Goal: Find contact information: Find contact information

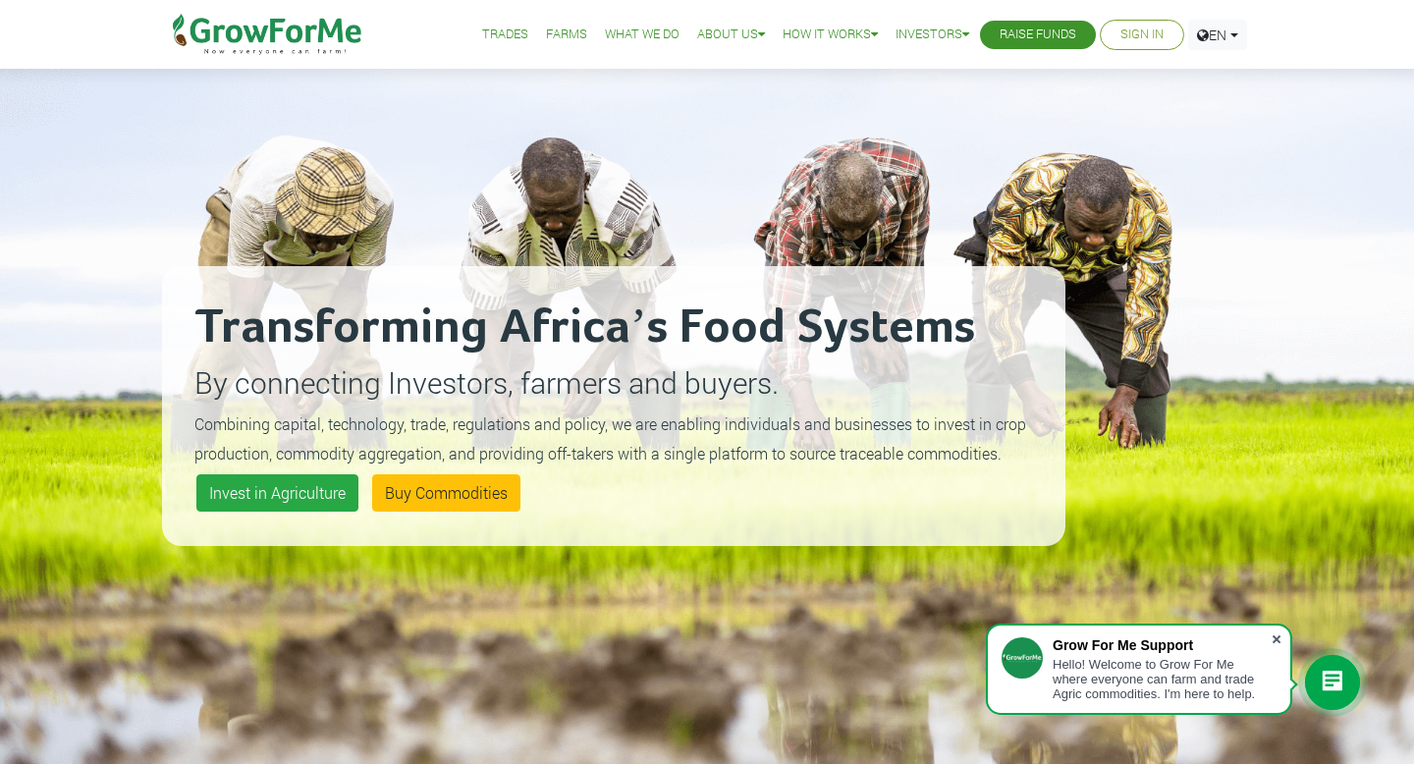
click at [1283, 638] on span at bounding box center [1277, 640] width 20 height 20
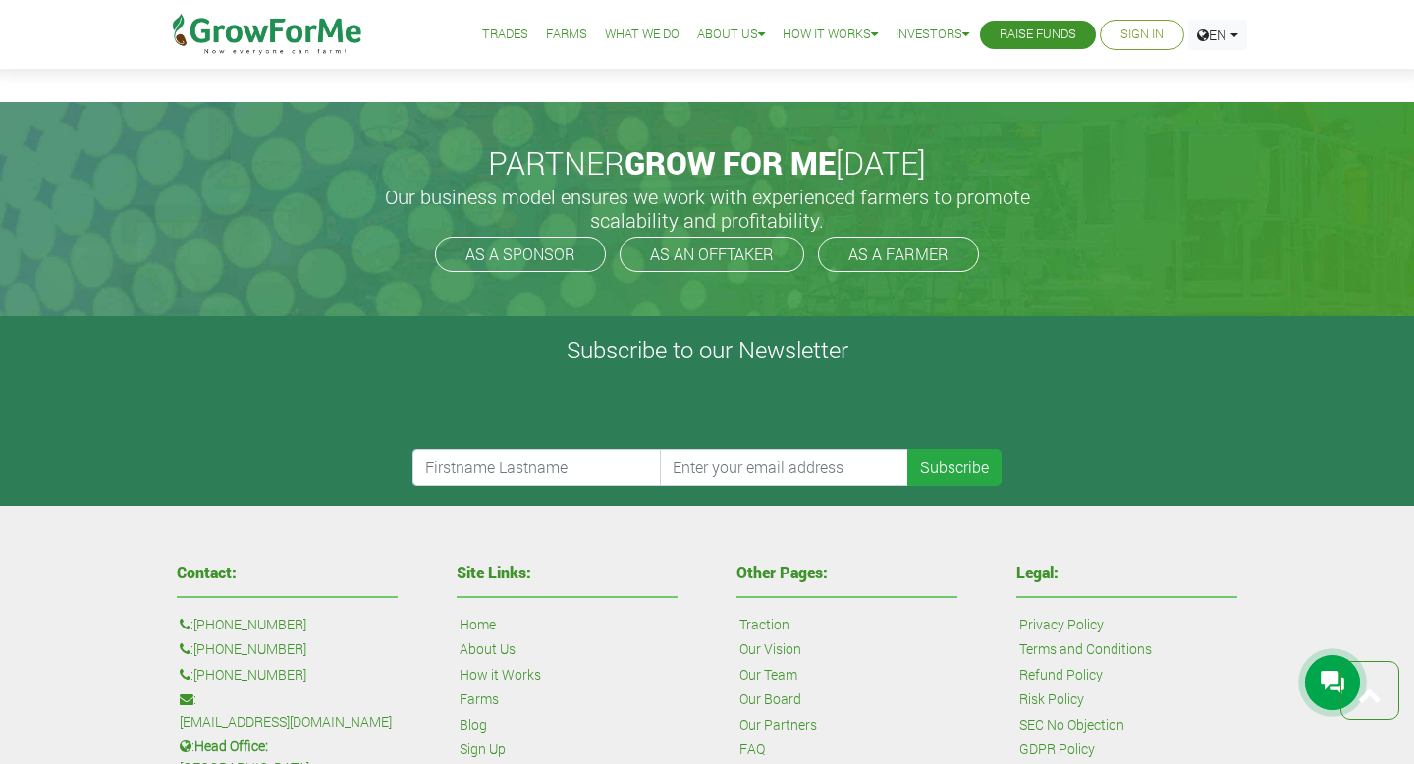
scroll to position [4698, 0]
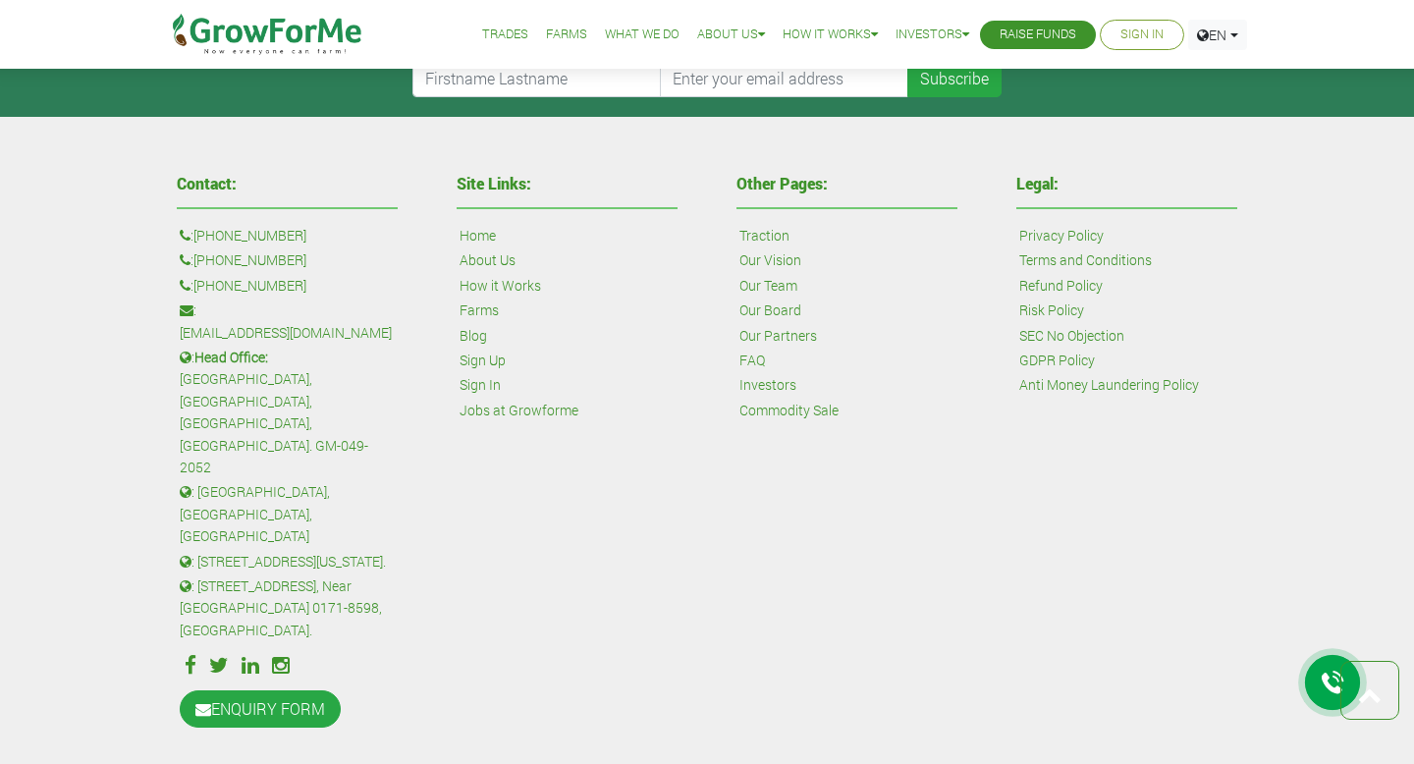
click at [268, 348] on b "Head Office:" at bounding box center [231, 357] width 74 height 19
click at [282, 481] on p ": [GEOGRAPHIC_DATA], [GEOGRAPHIC_DATA], [GEOGRAPHIC_DATA]" at bounding box center [287, 514] width 215 height 66
click at [763, 283] on link "Our Team" at bounding box center [769, 286] width 58 height 22
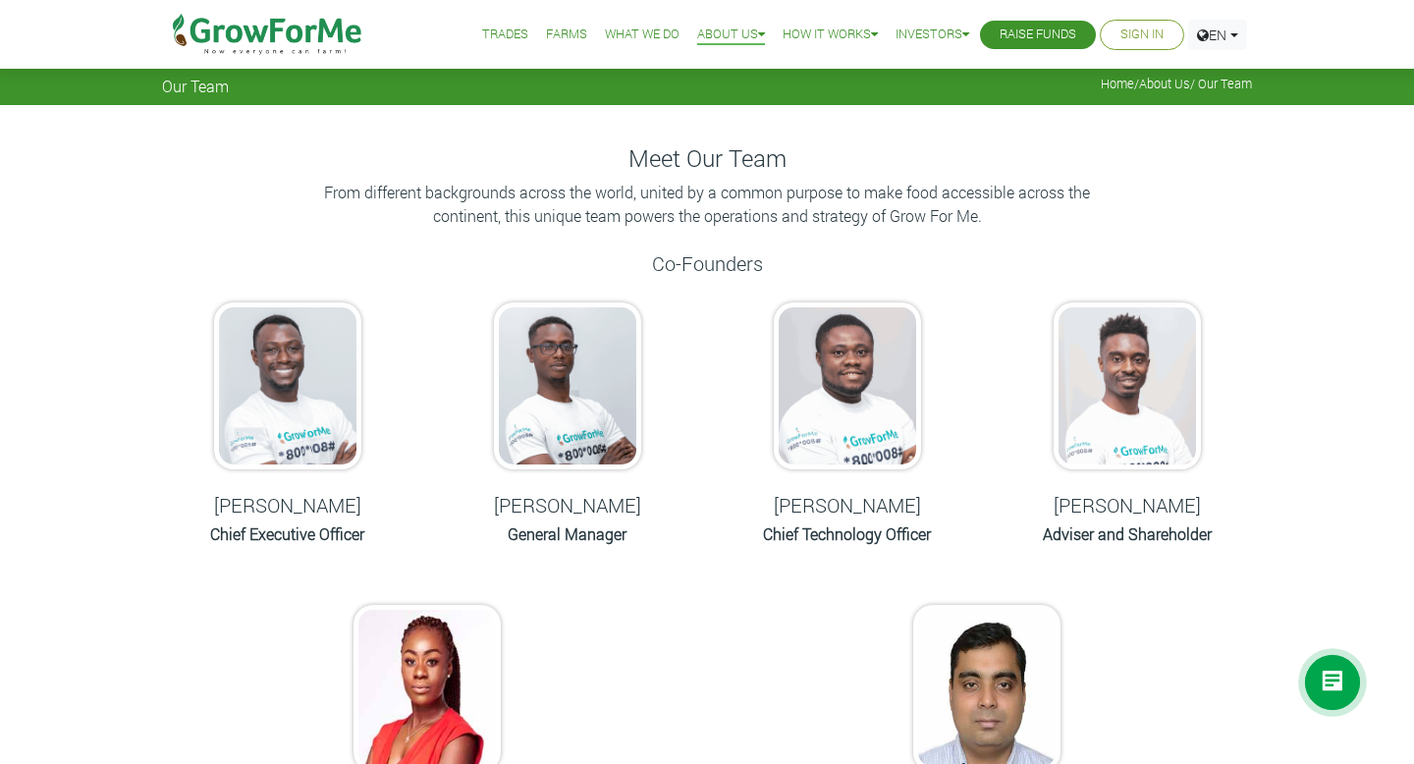
click at [299, 537] on h6 "Chief Executive Officer" at bounding box center [287, 534] width 231 height 19
click at [302, 432] on img at bounding box center [287, 386] width 147 height 167
click at [259, 504] on h5 "Nana Prempeh" at bounding box center [287, 505] width 231 height 24
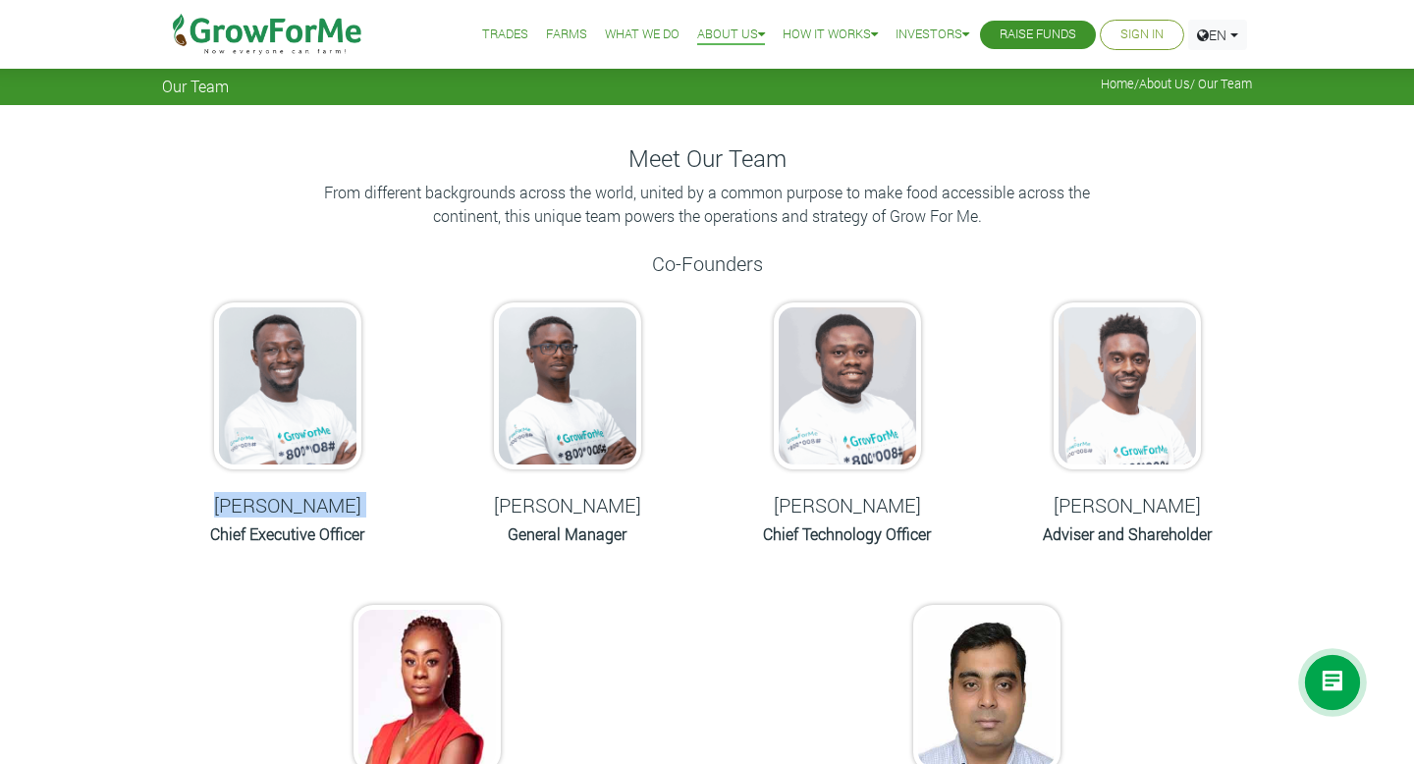
copy div "Nana Prempeh"
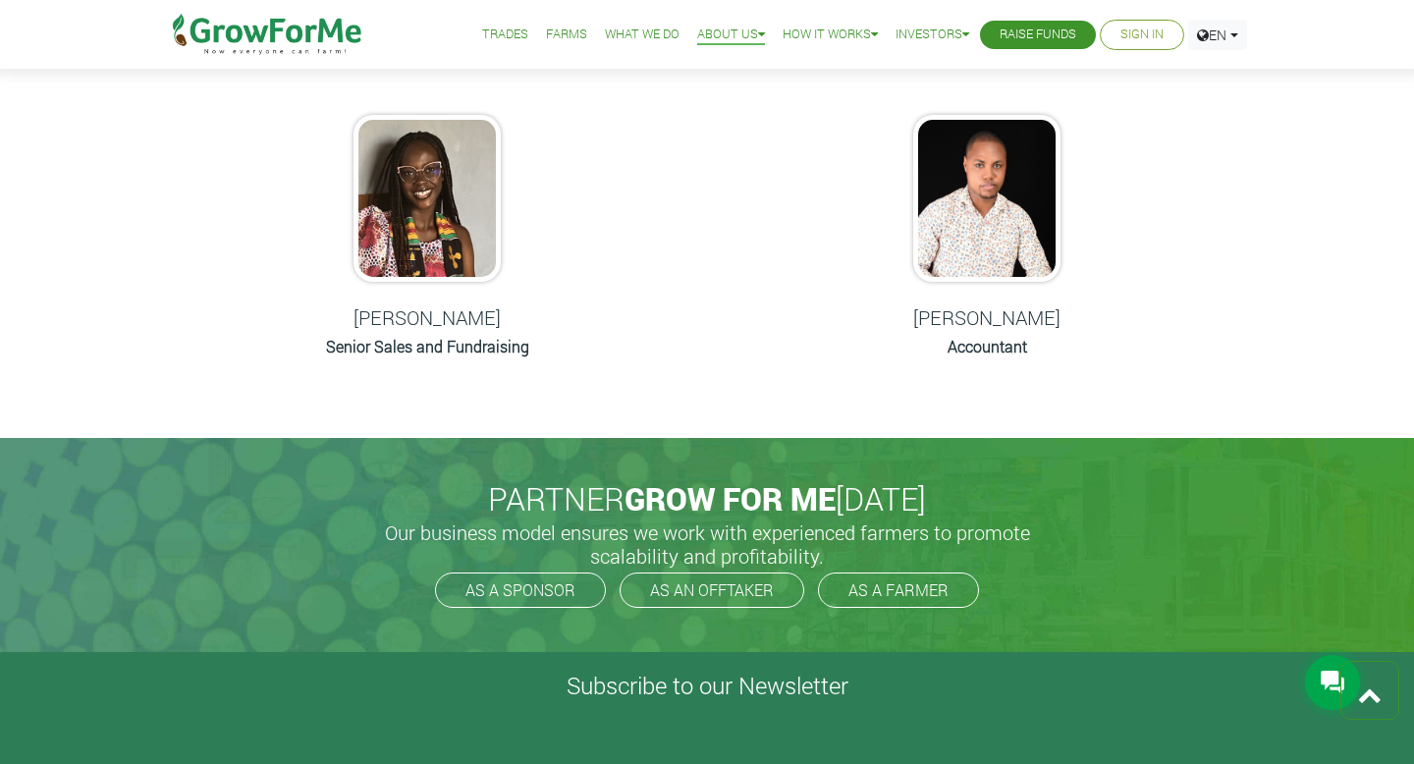
scroll to position [902, 0]
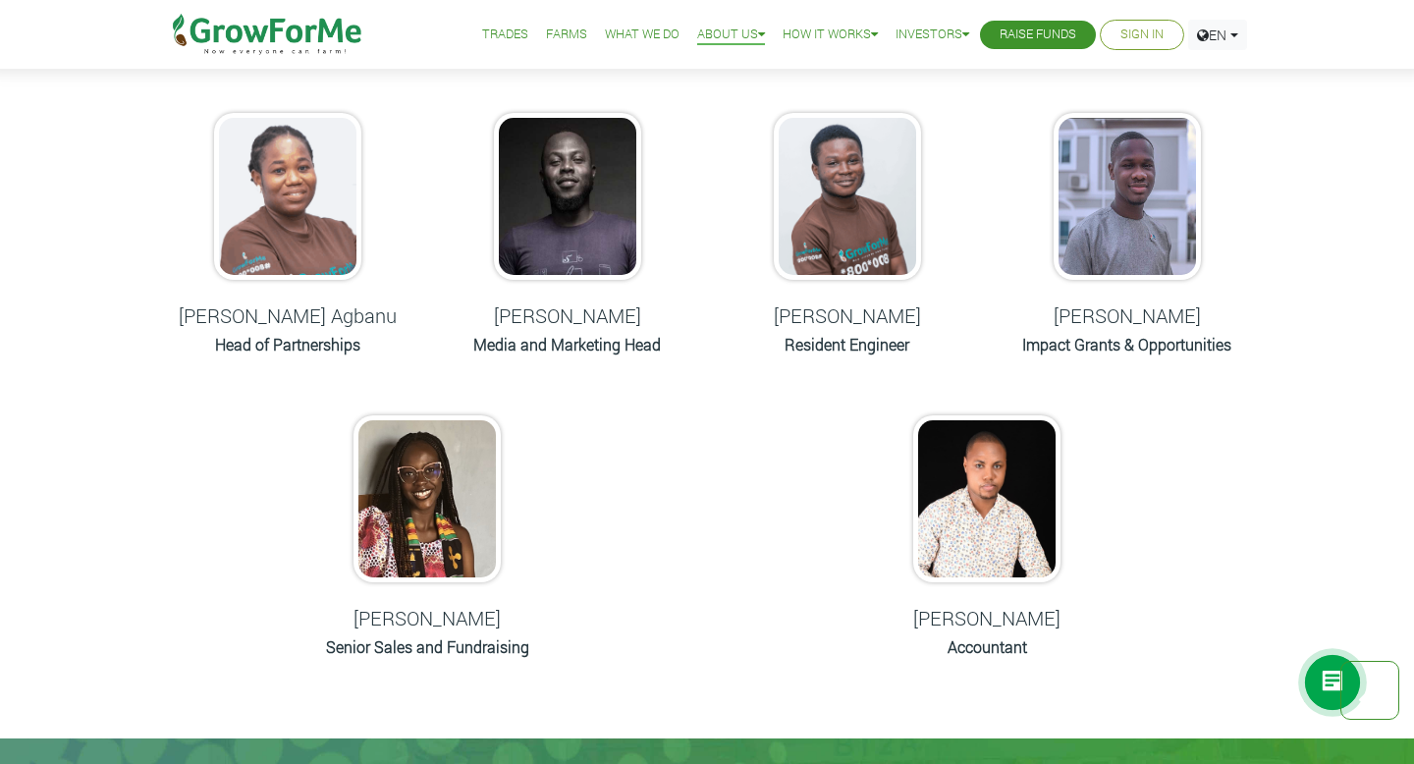
click at [856, 335] on h6 "Resident Engineer" at bounding box center [847, 344] width 231 height 19
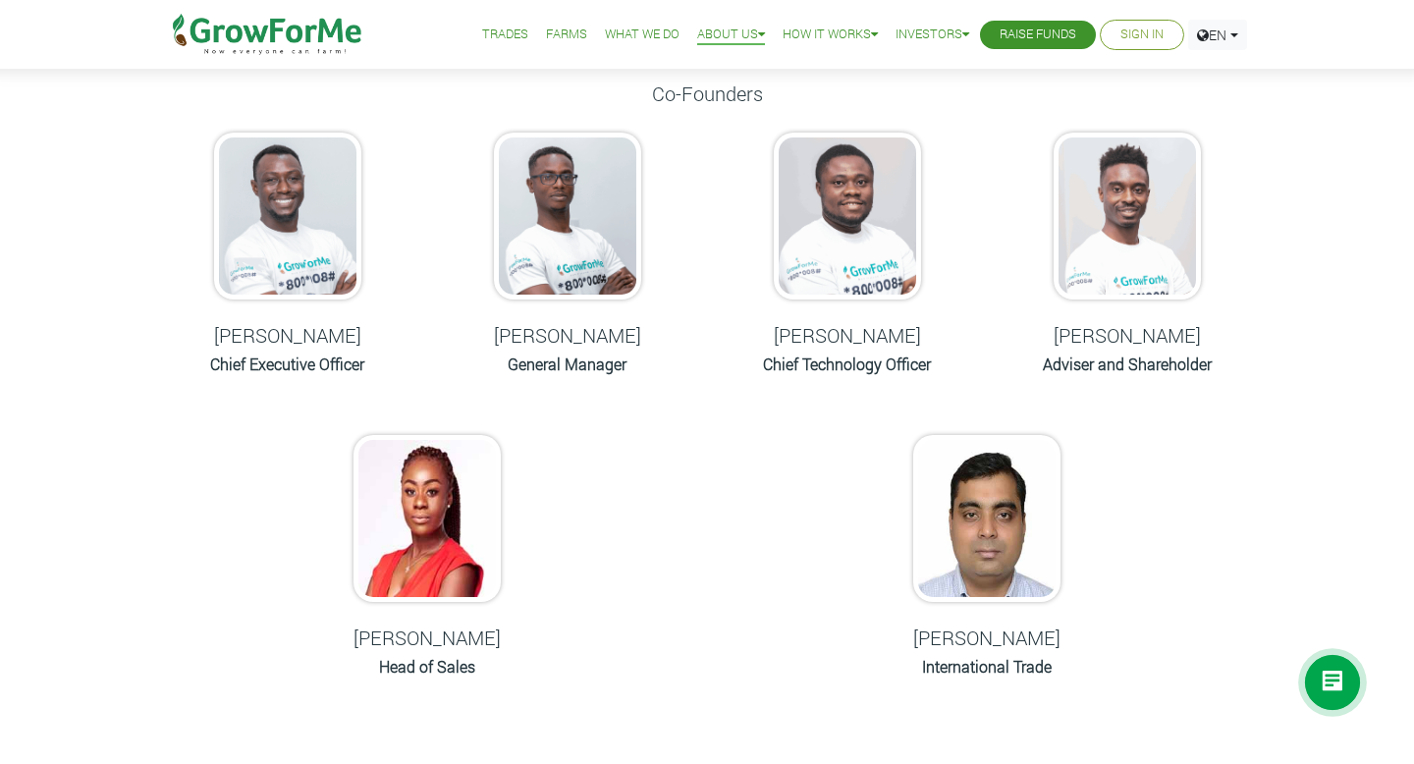
scroll to position [0, 0]
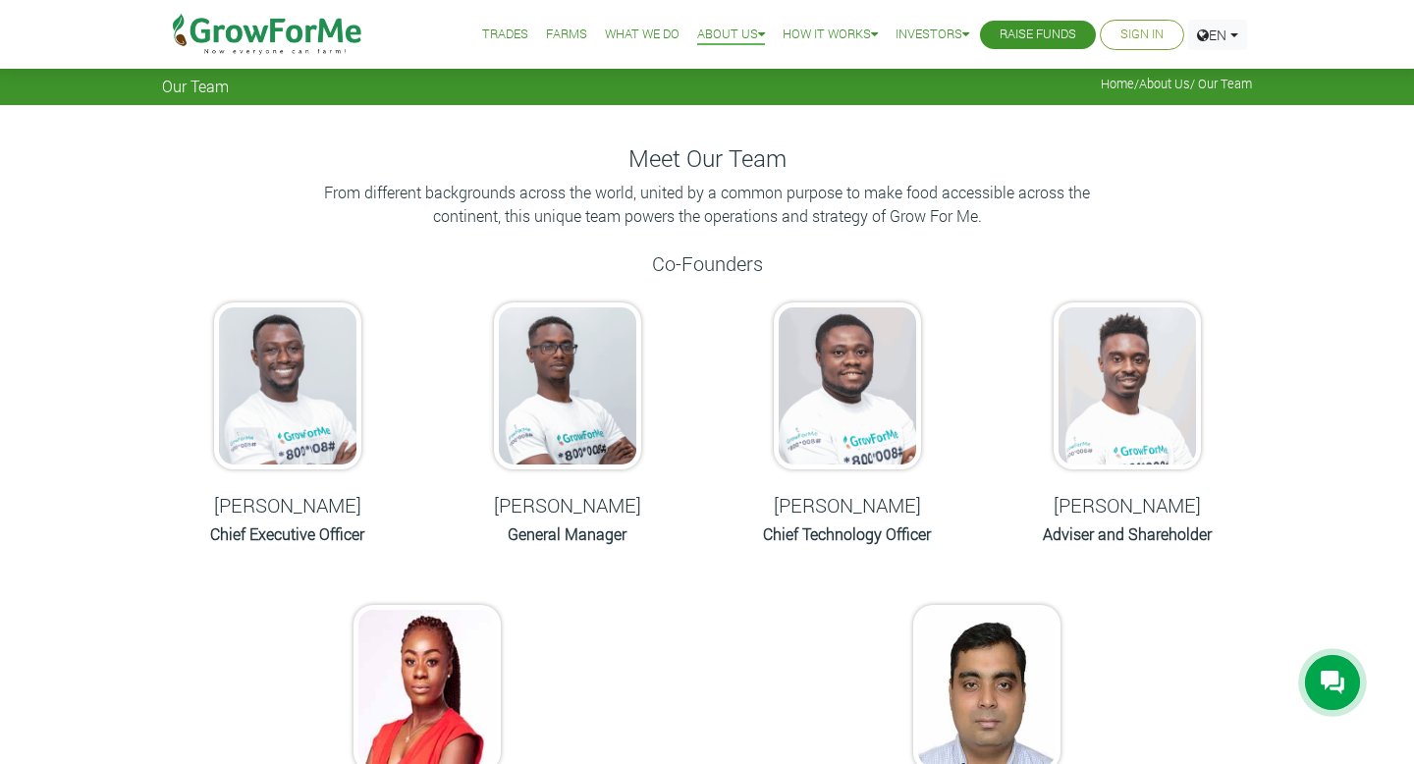
click at [624, 48] on li "What We Do" at bounding box center [642, 35] width 88 height 70
click at [624, 38] on link "What We Do" at bounding box center [642, 35] width 75 height 21
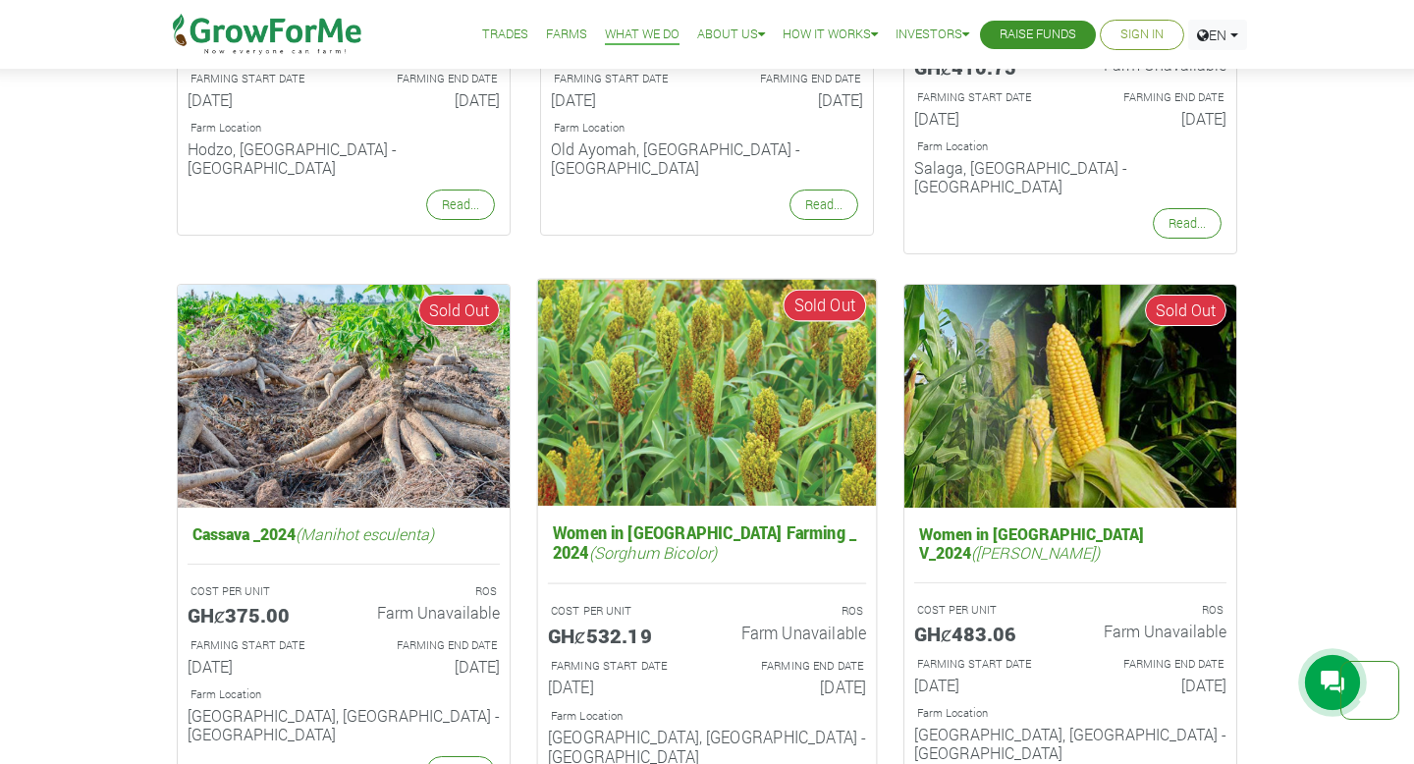
scroll to position [2371, 0]
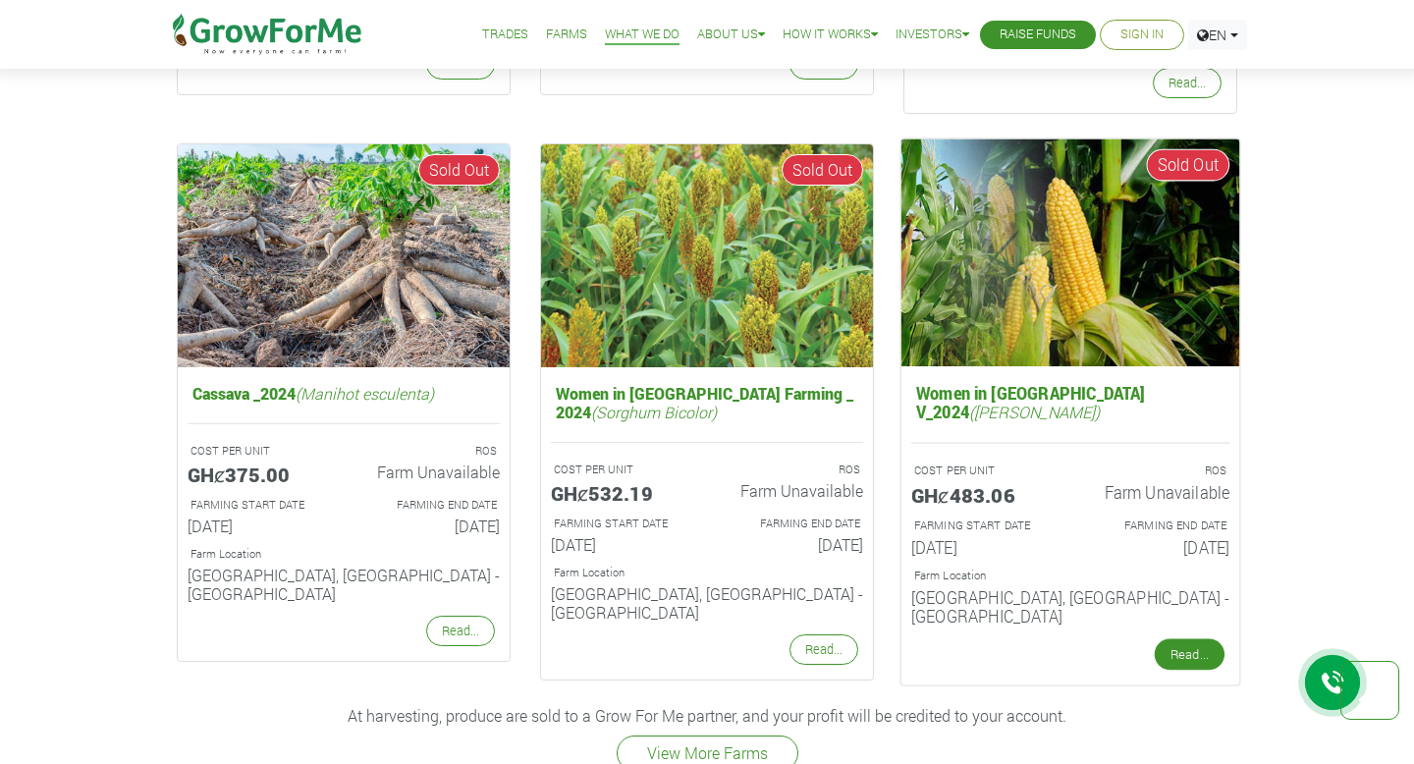
click at [1186, 639] on link "Read..." at bounding box center [1190, 654] width 70 height 31
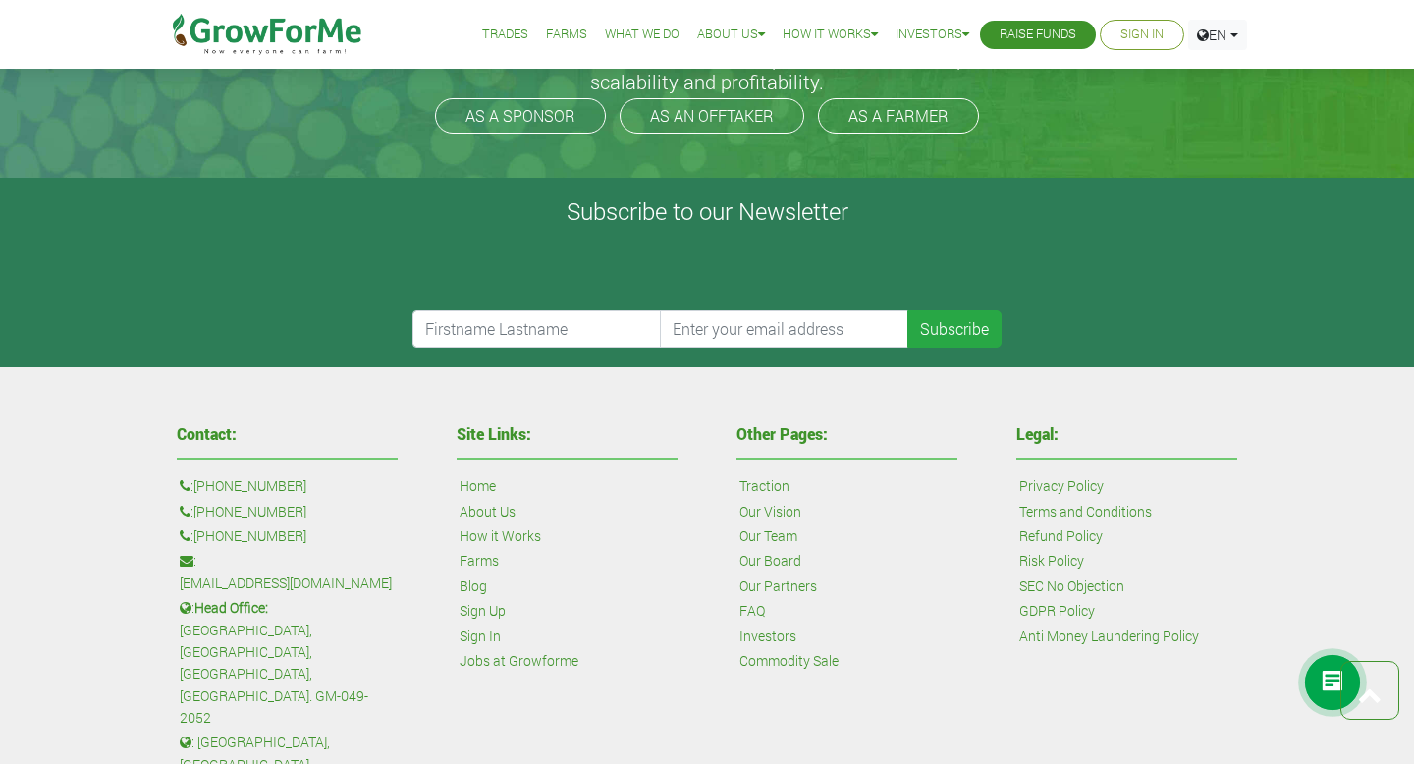
scroll to position [1079, 0]
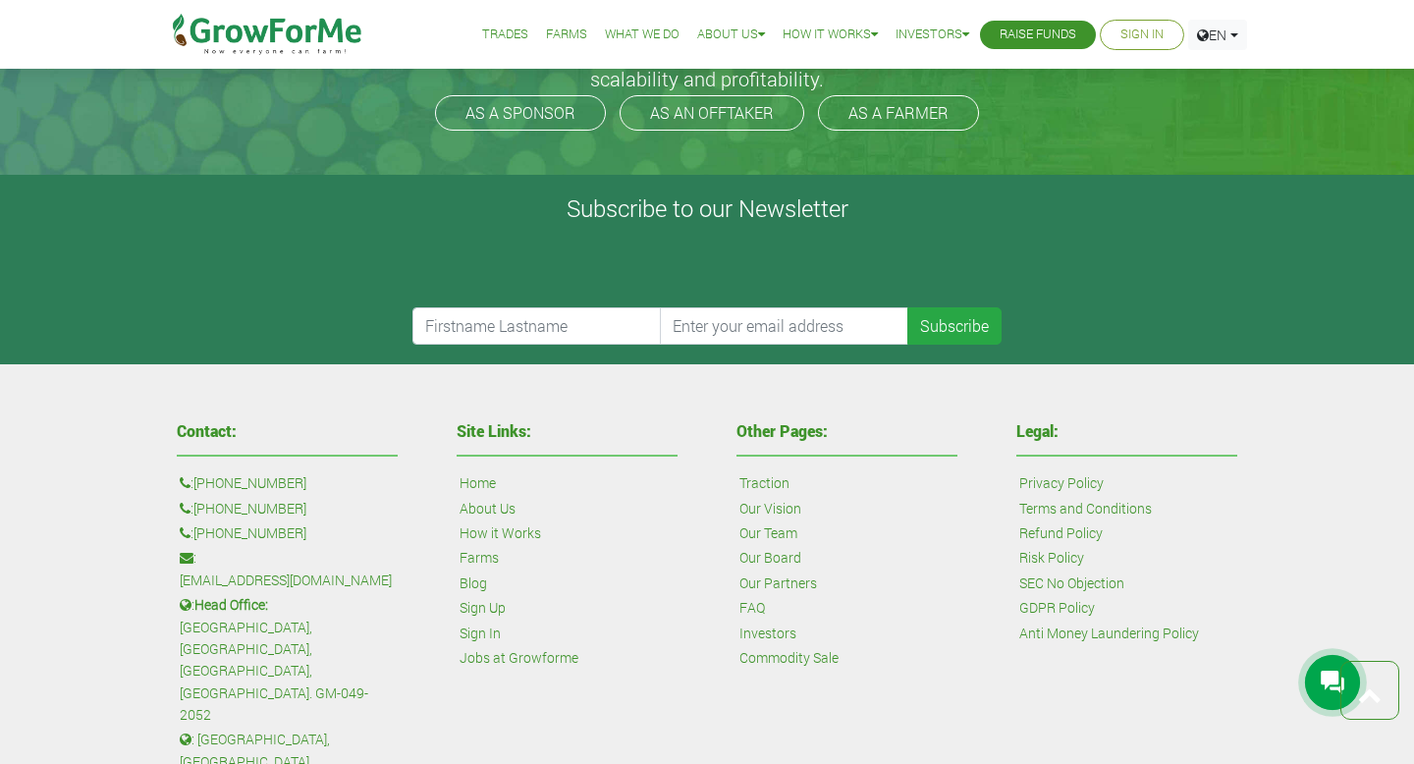
click at [482, 27] on link "Trades" at bounding box center [505, 35] width 46 height 21
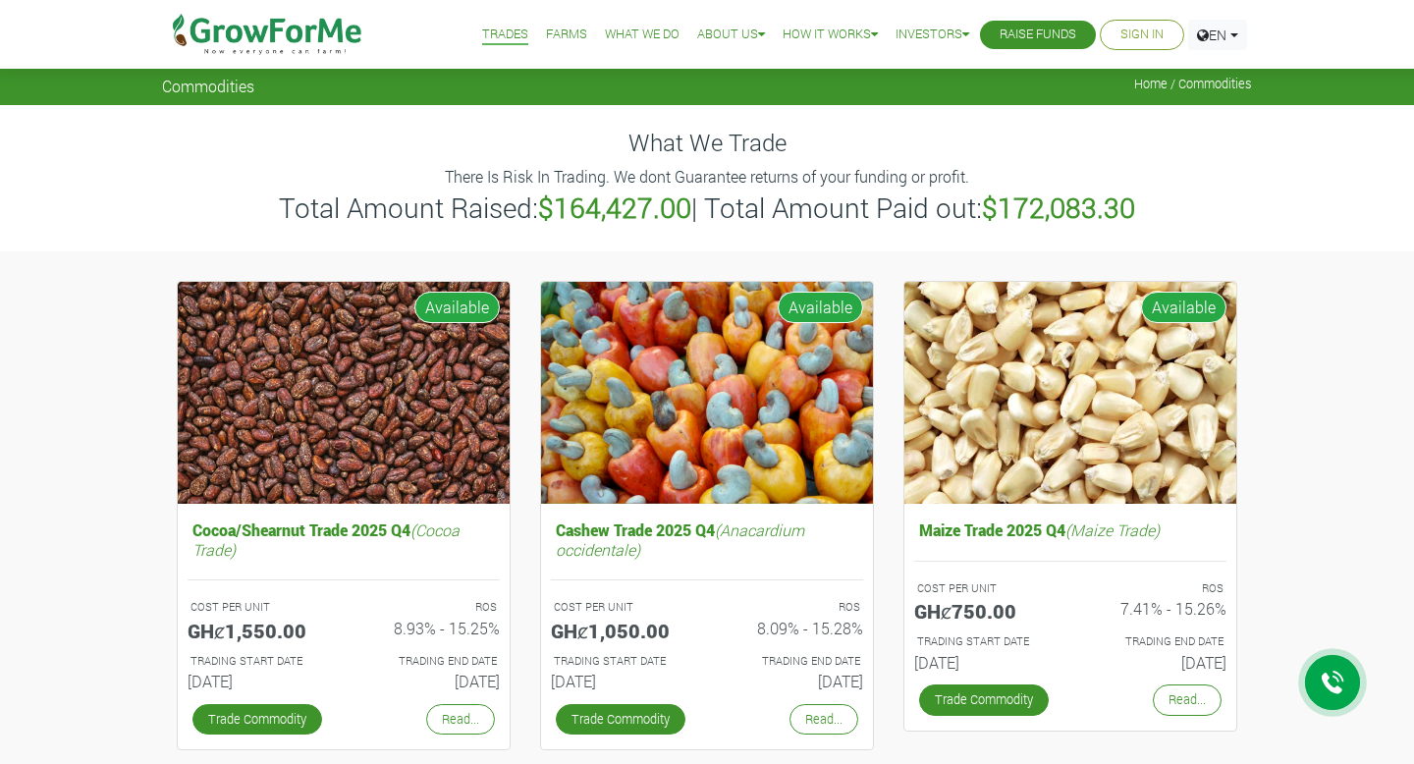
click at [553, 34] on link "Farms" at bounding box center [566, 35] width 41 height 21
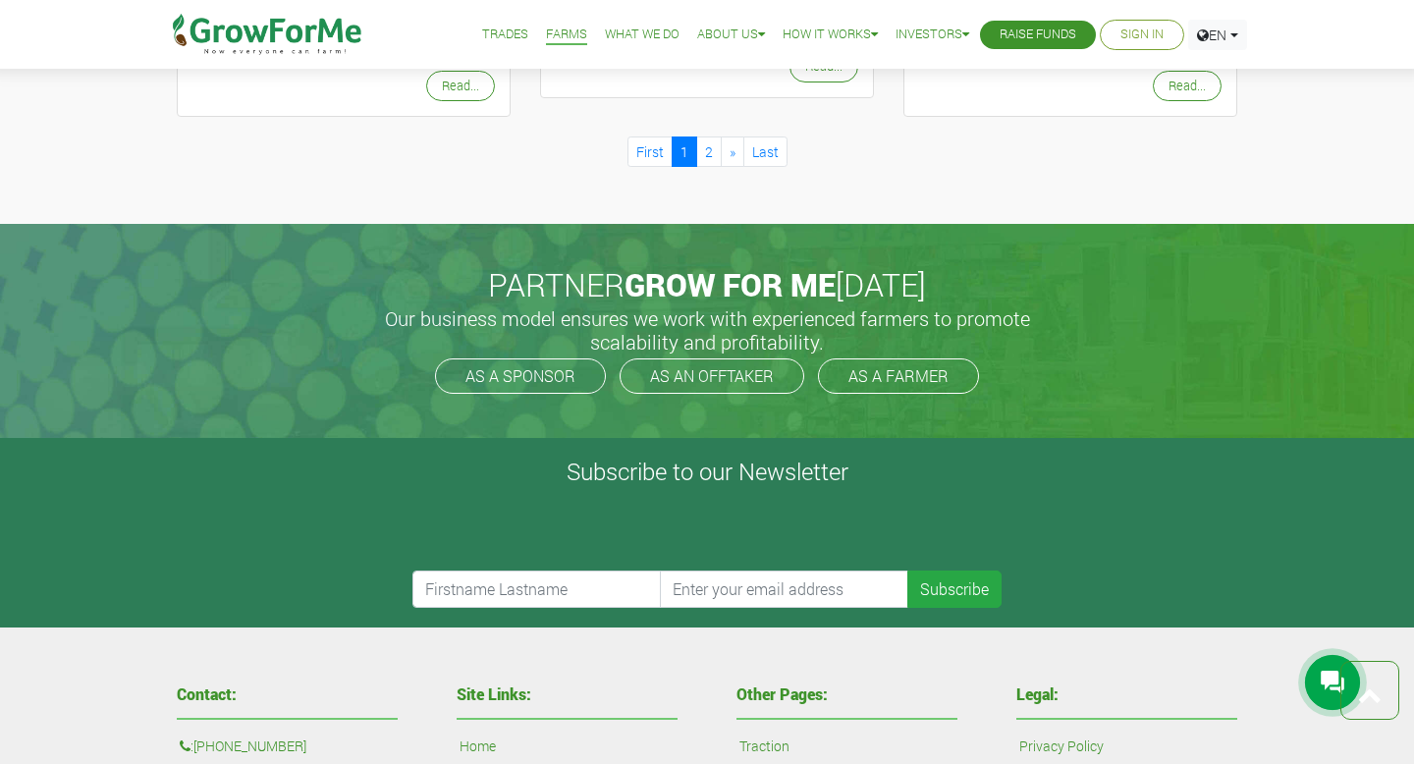
scroll to position [2838, 0]
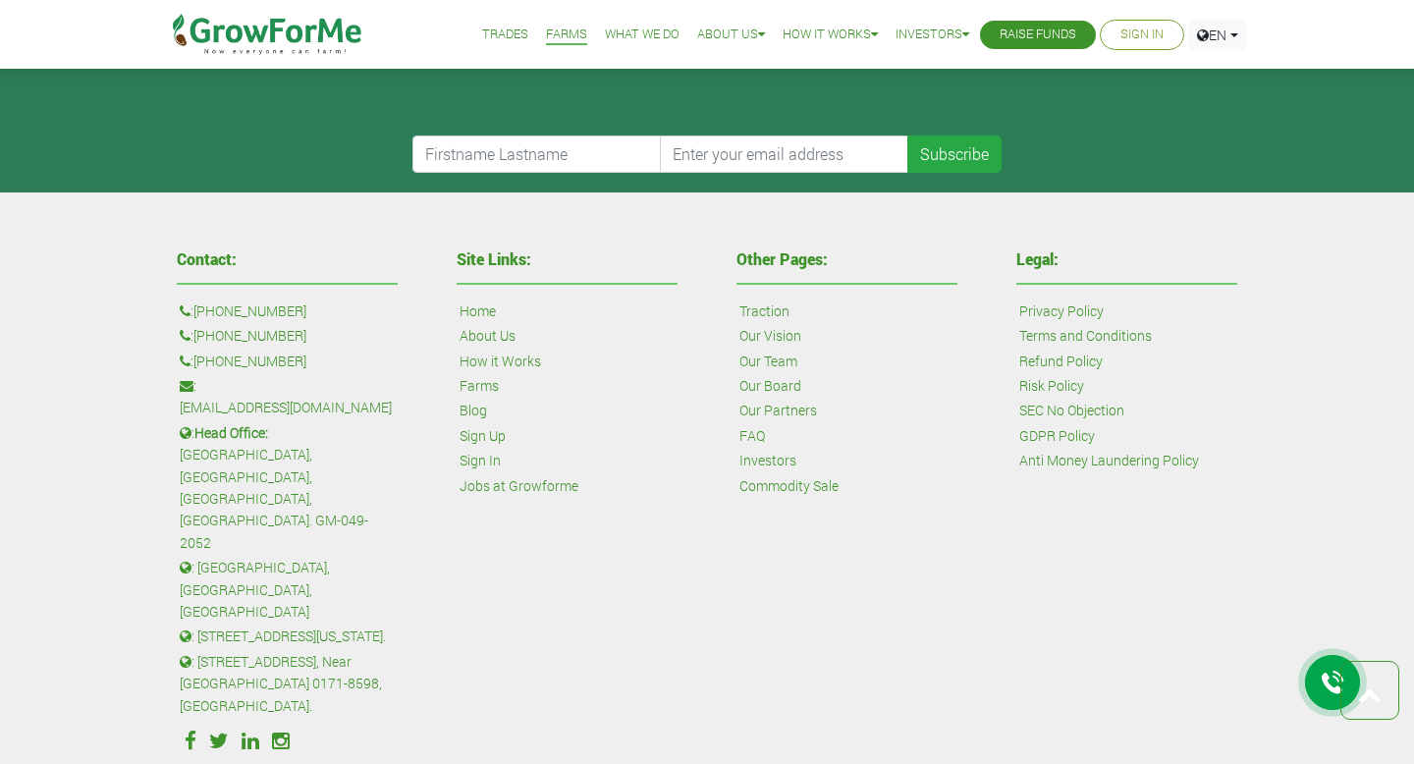
click at [789, 325] on link "Our Vision" at bounding box center [771, 336] width 62 height 22
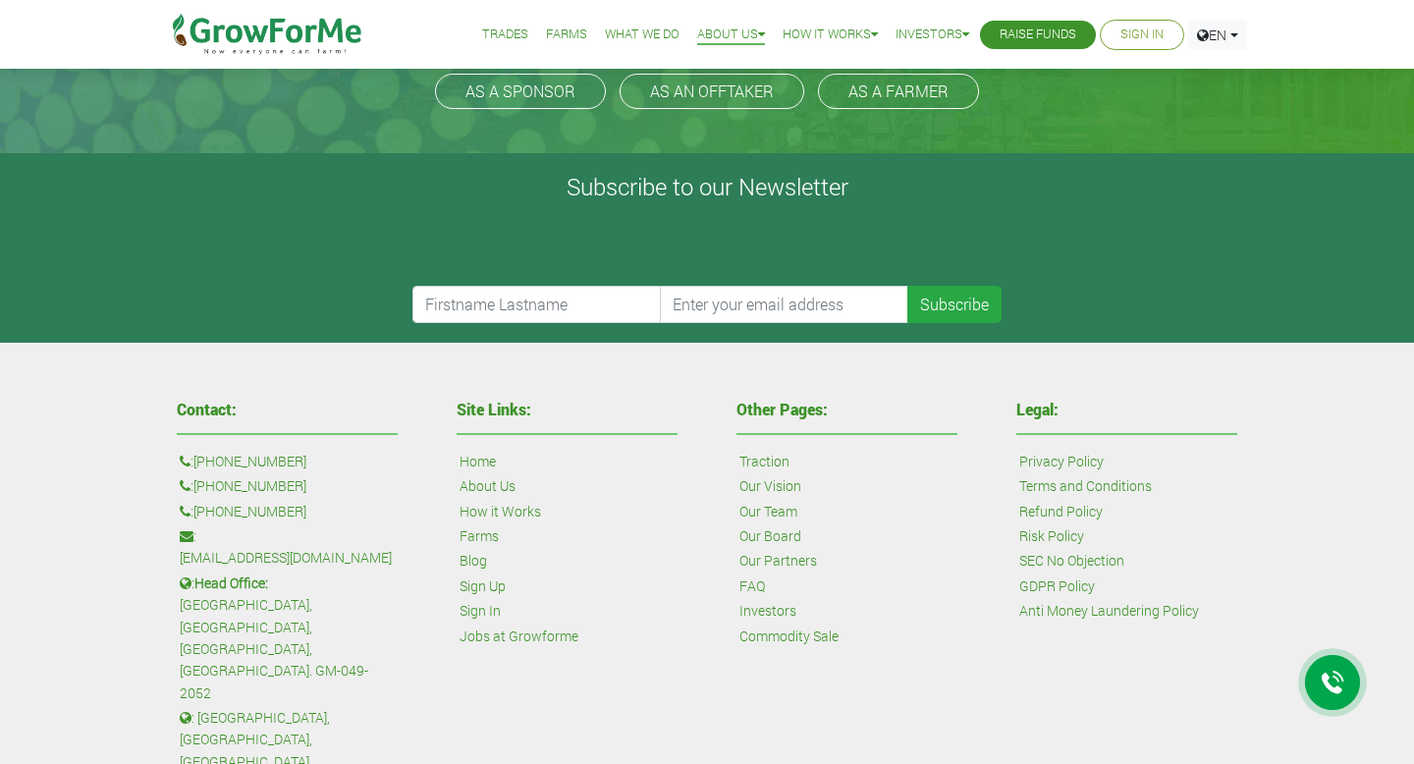
scroll to position [714, 0]
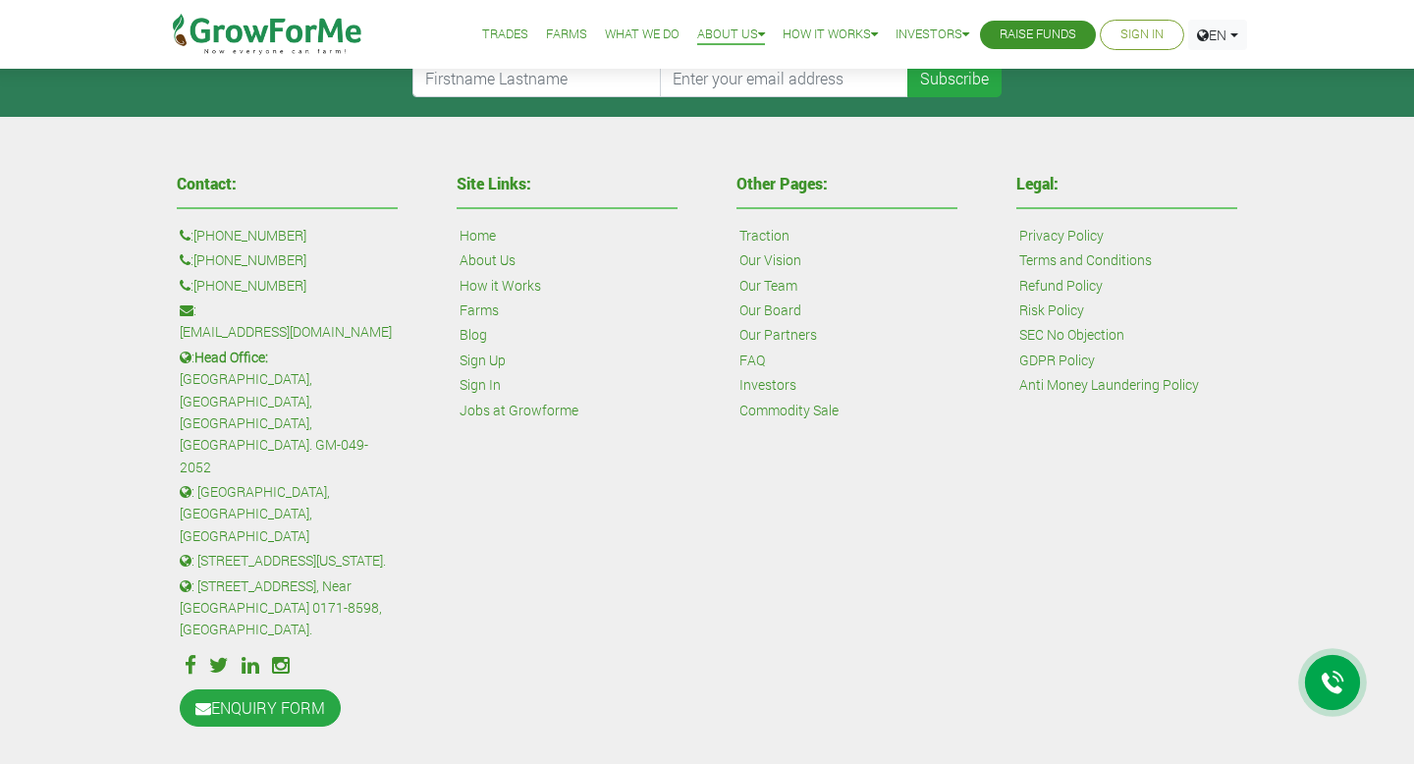
click at [463, 310] on link "Farms" at bounding box center [479, 311] width 39 height 22
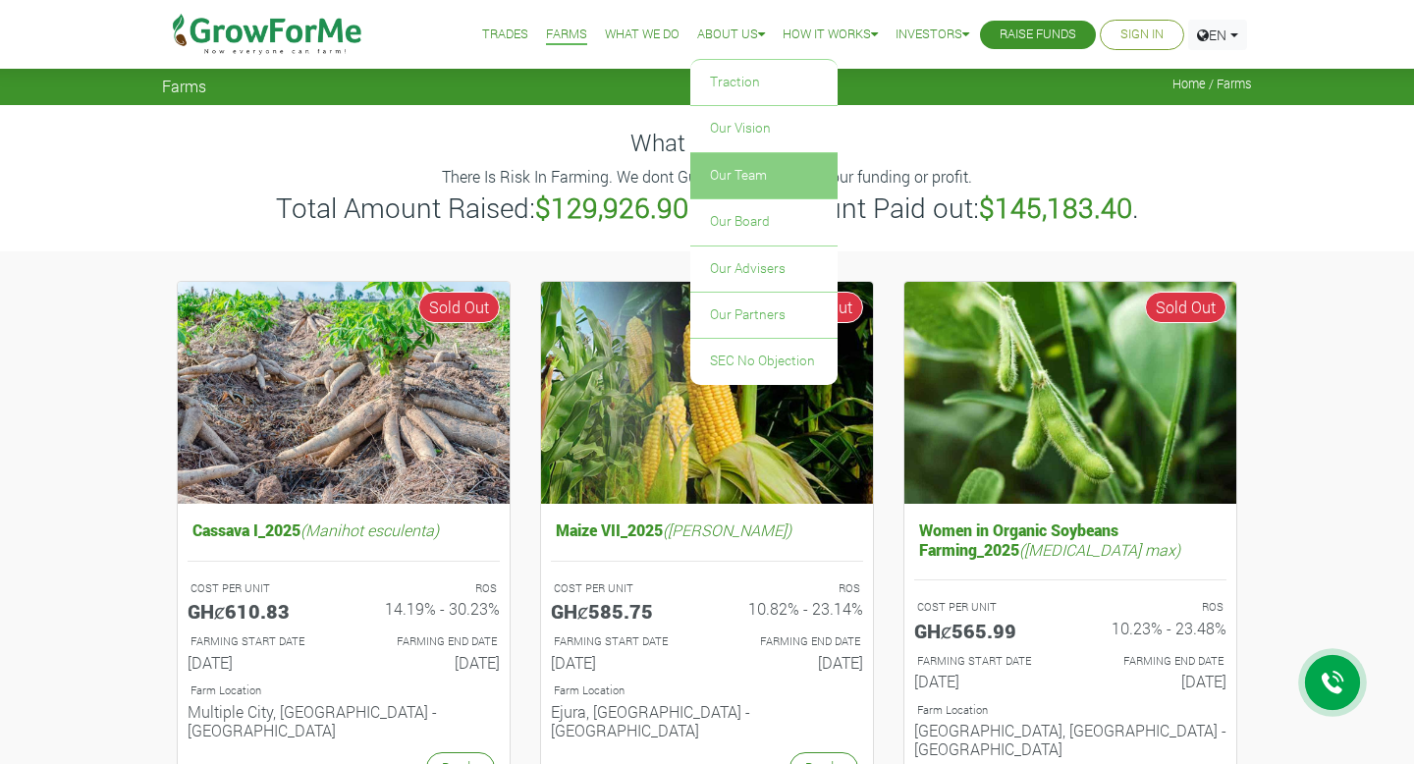
click at [723, 168] on link "Our Team" at bounding box center [764, 175] width 147 height 45
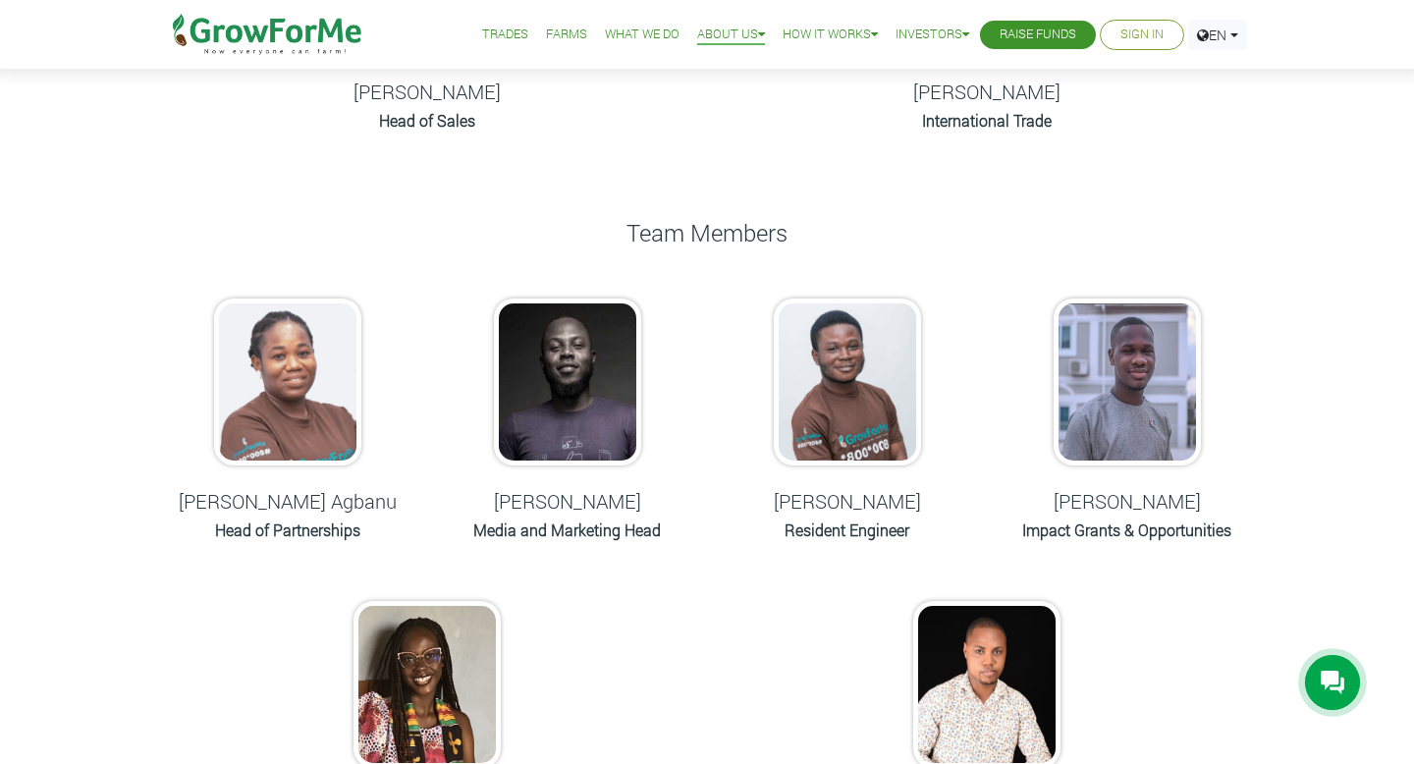
scroll to position [878, 0]
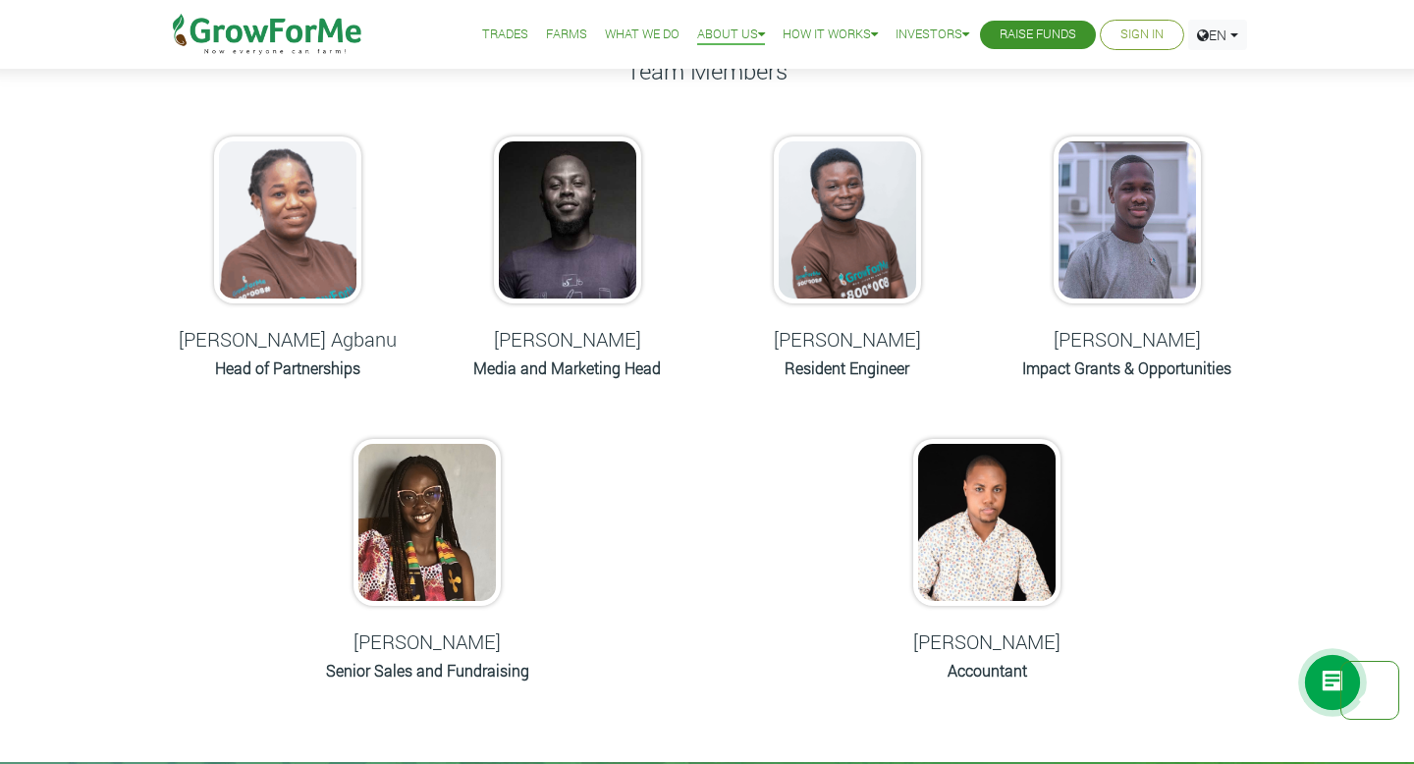
click at [434, 635] on h5 "[PERSON_NAME]" at bounding box center [427, 642] width 231 height 24
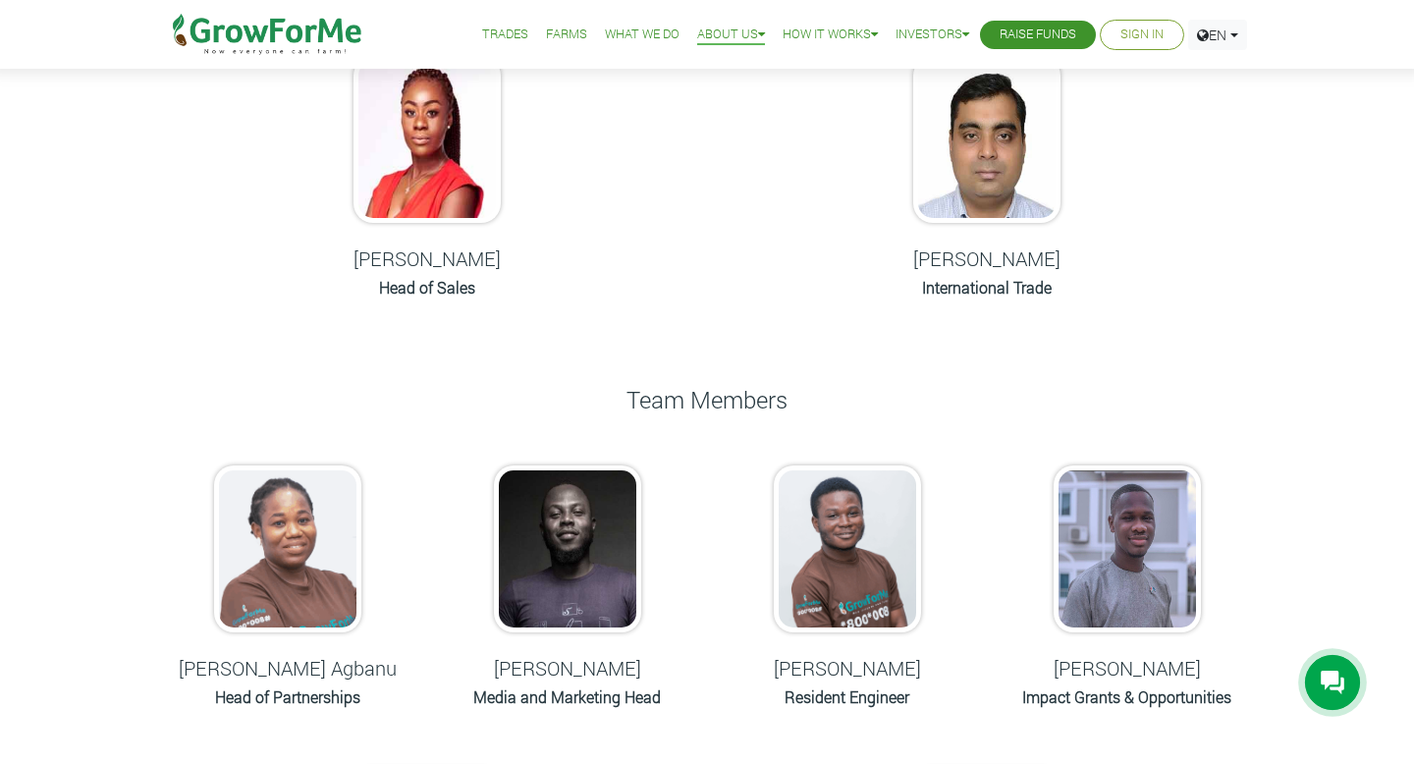
scroll to position [551, 0]
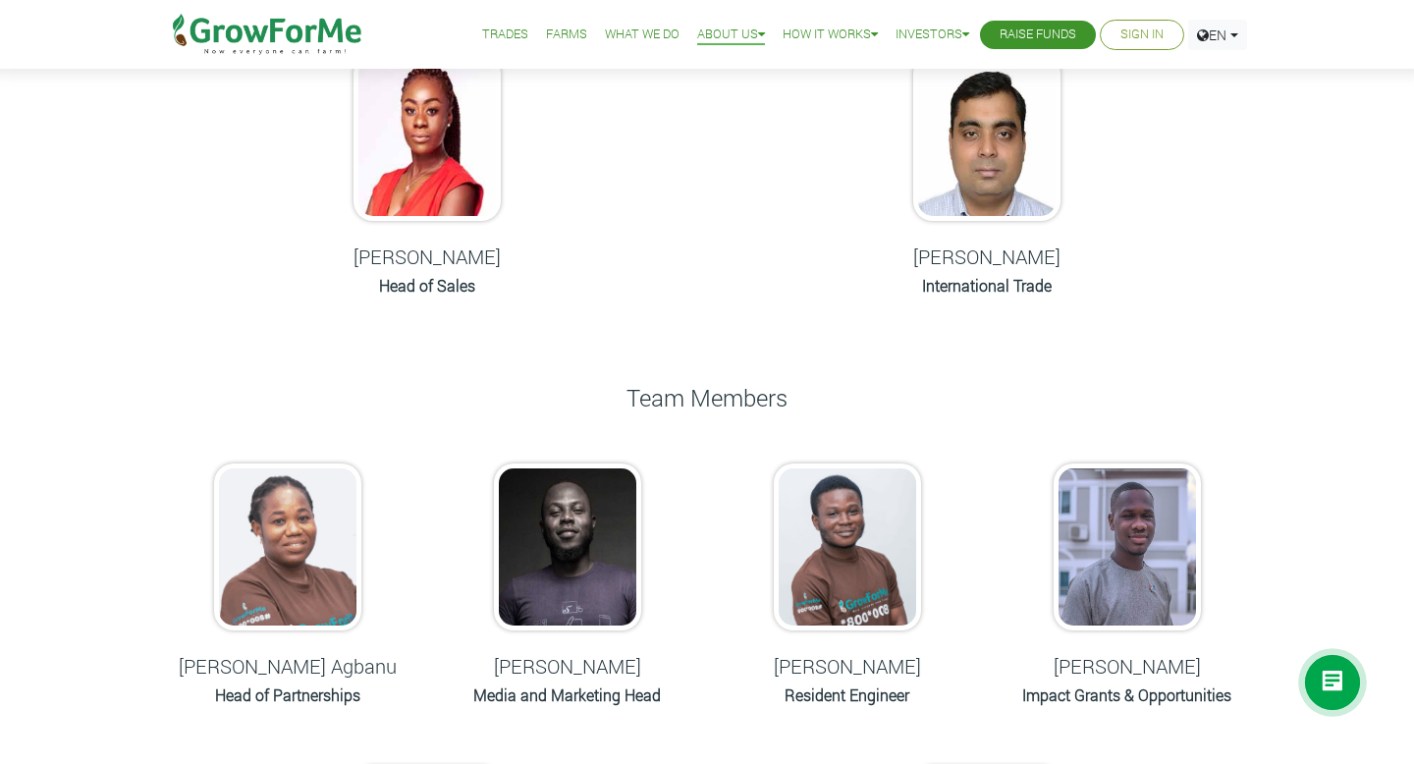
click at [844, 655] on h5 "[PERSON_NAME]" at bounding box center [847, 666] width 231 height 24
copy div "[PERSON_NAME]"
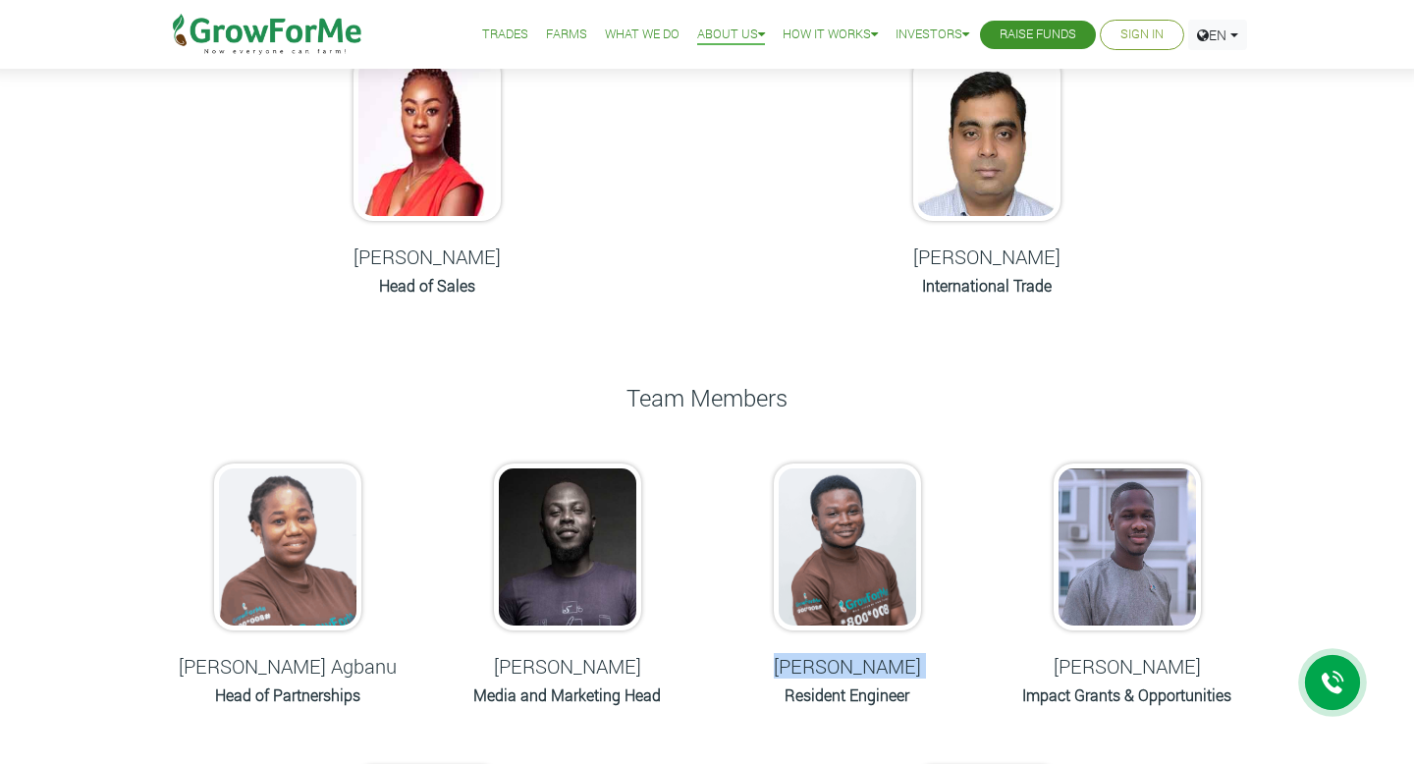
scroll to position [0, 0]
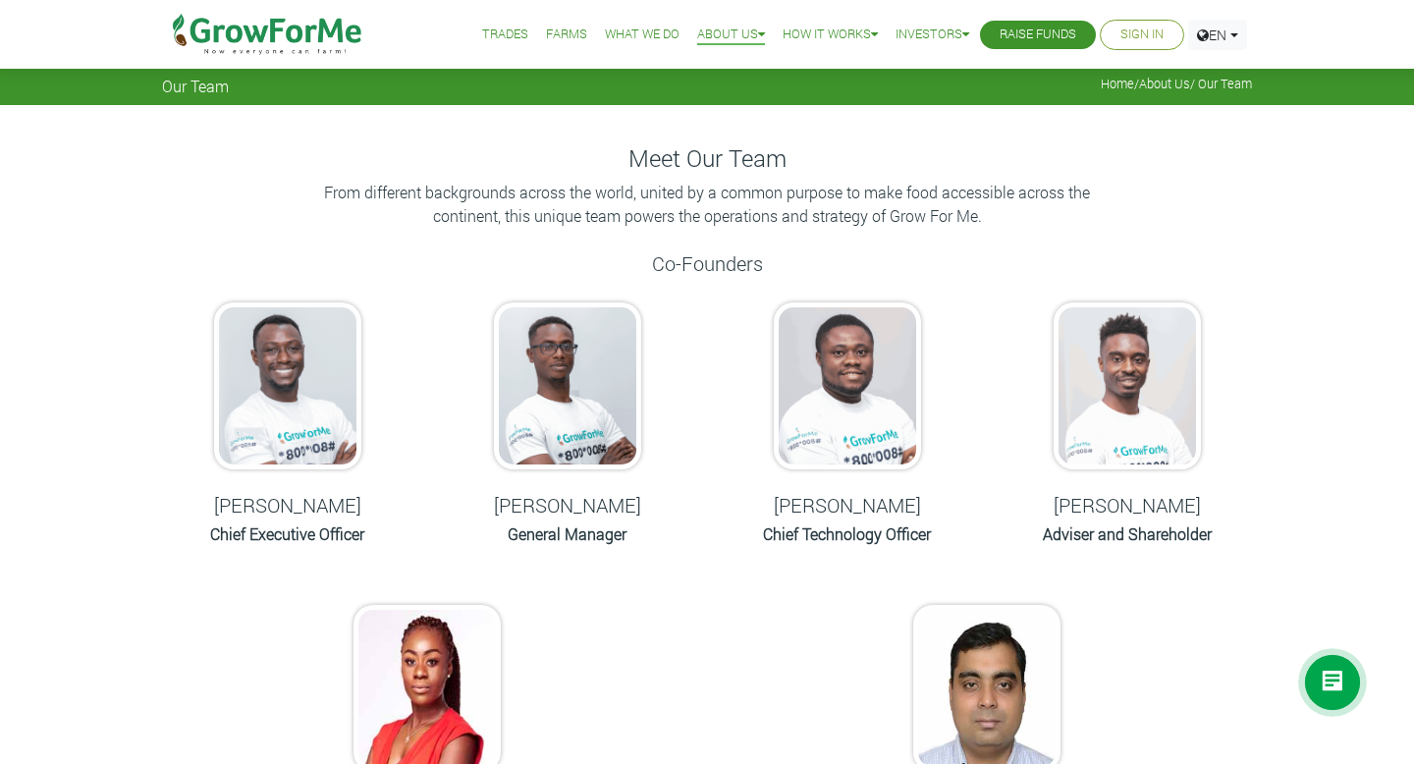
click at [538, 511] on h5 "[PERSON_NAME]" at bounding box center [567, 505] width 231 height 24
copy div "[PERSON_NAME]"
